Goal: Navigation & Orientation: Find specific page/section

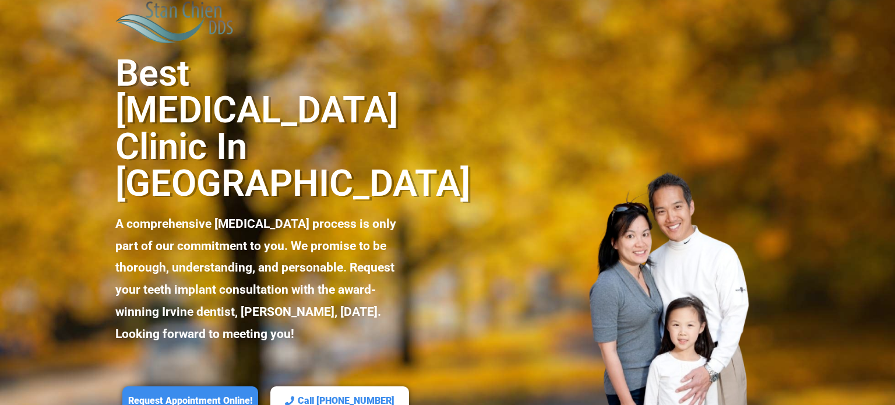
click at [180, 25] on img at bounding box center [174, 21] width 119 height 43
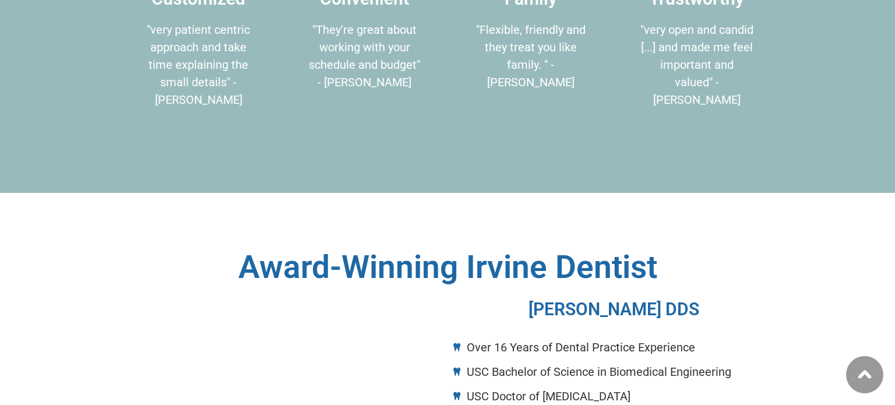
scroll to position [636, 0]
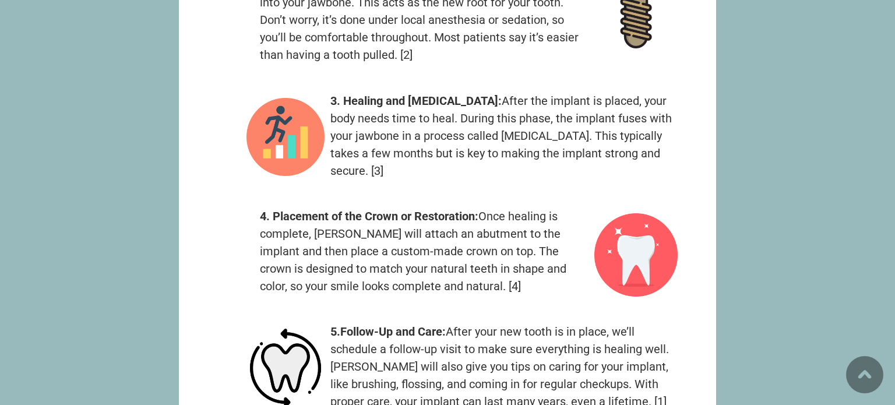
scroll to position [4052, 0]
